Goal: Task Accomplishment & Management: Manage account settings

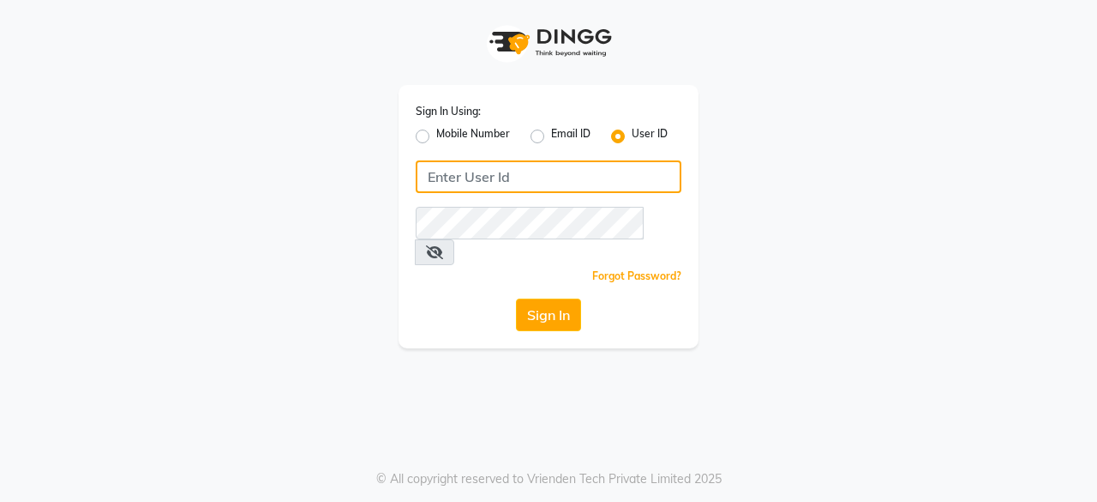
click at [487, 181] on input "Username" at bounding box center [549, 176] width 266 height 33
type input "kashishsalon"
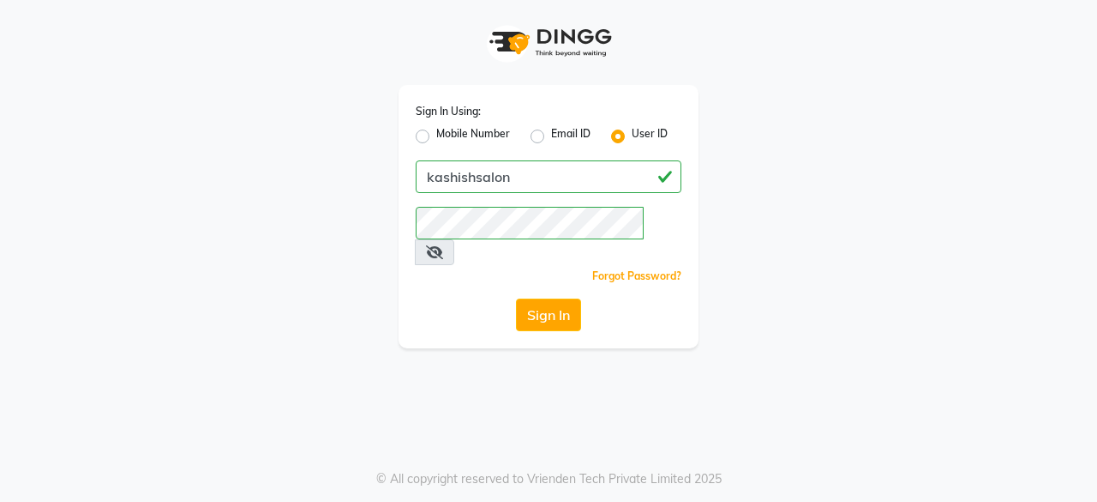
click at [562, 298] on button "Sign In" at bounding box center [548, 314] width 65 height 33
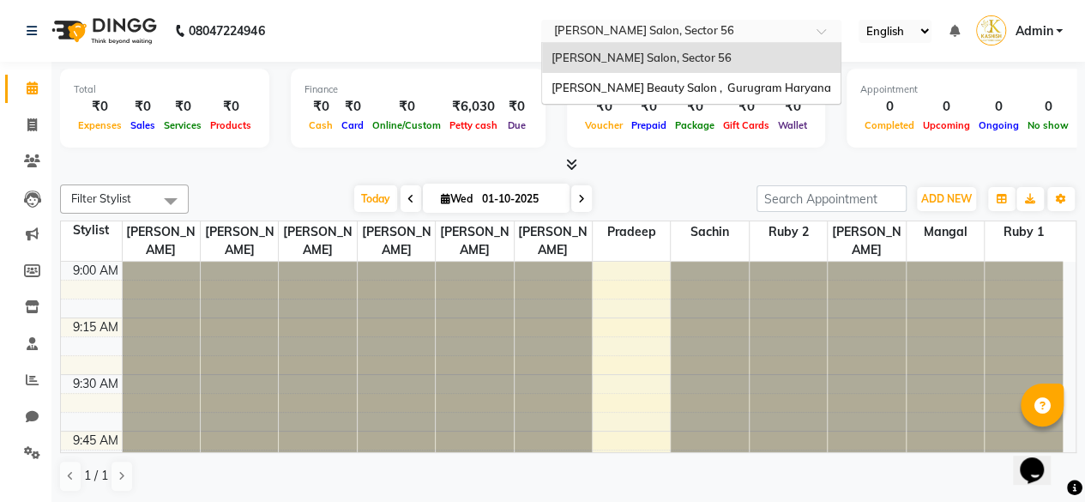
click at [629, 30] on input "text" at bounding box center [674, 32] width 249 height 17
click at [628, 92] on span "[PERSON_NAME] Beauty Salon , Gurugram Haryana" at bounding box center [689, 88] width 279 height 14
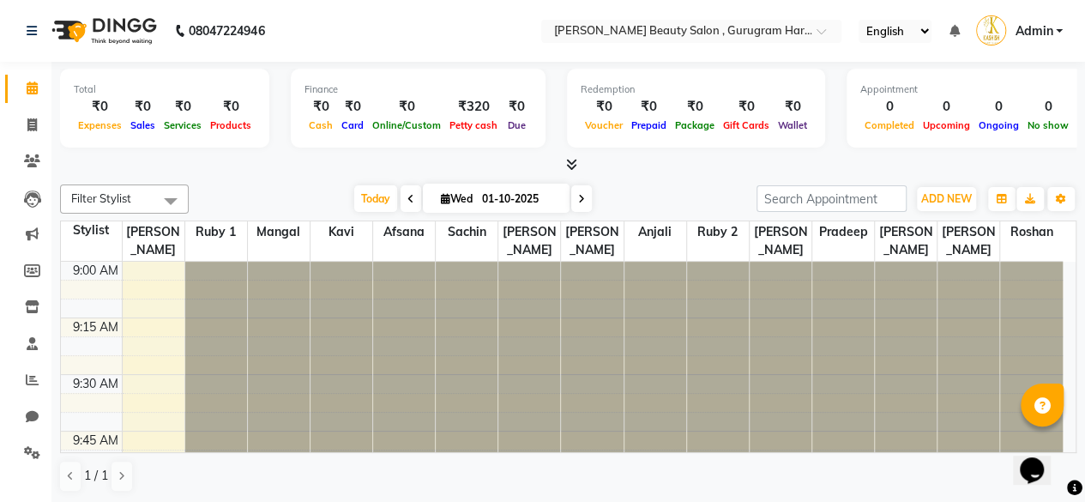
click at [571, 165] on icon at bounding box center [571, 164] width 11 height 13
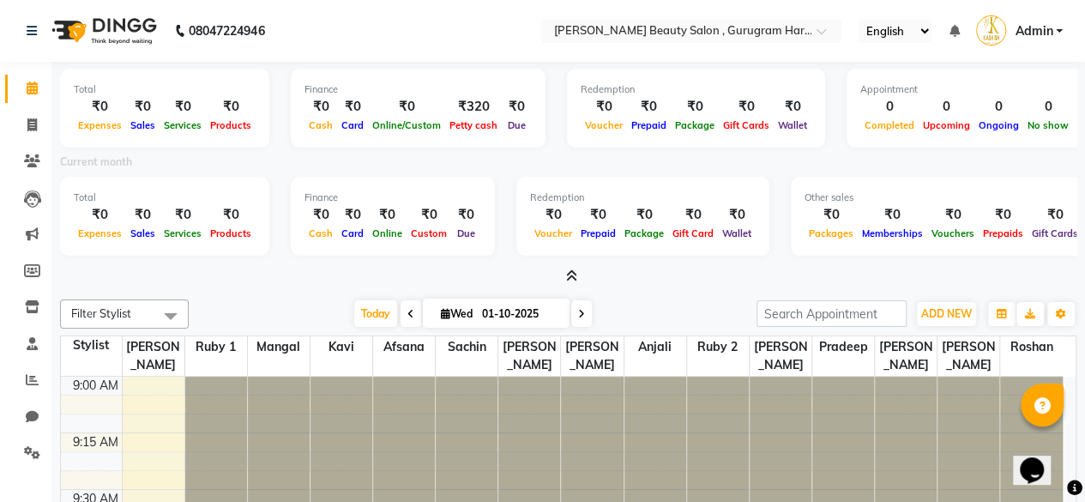
click at [99, 165] on label "Current month" at bounding box center [96, 161] width 72 height 15
